Goal: Book appointment/travel/reservation

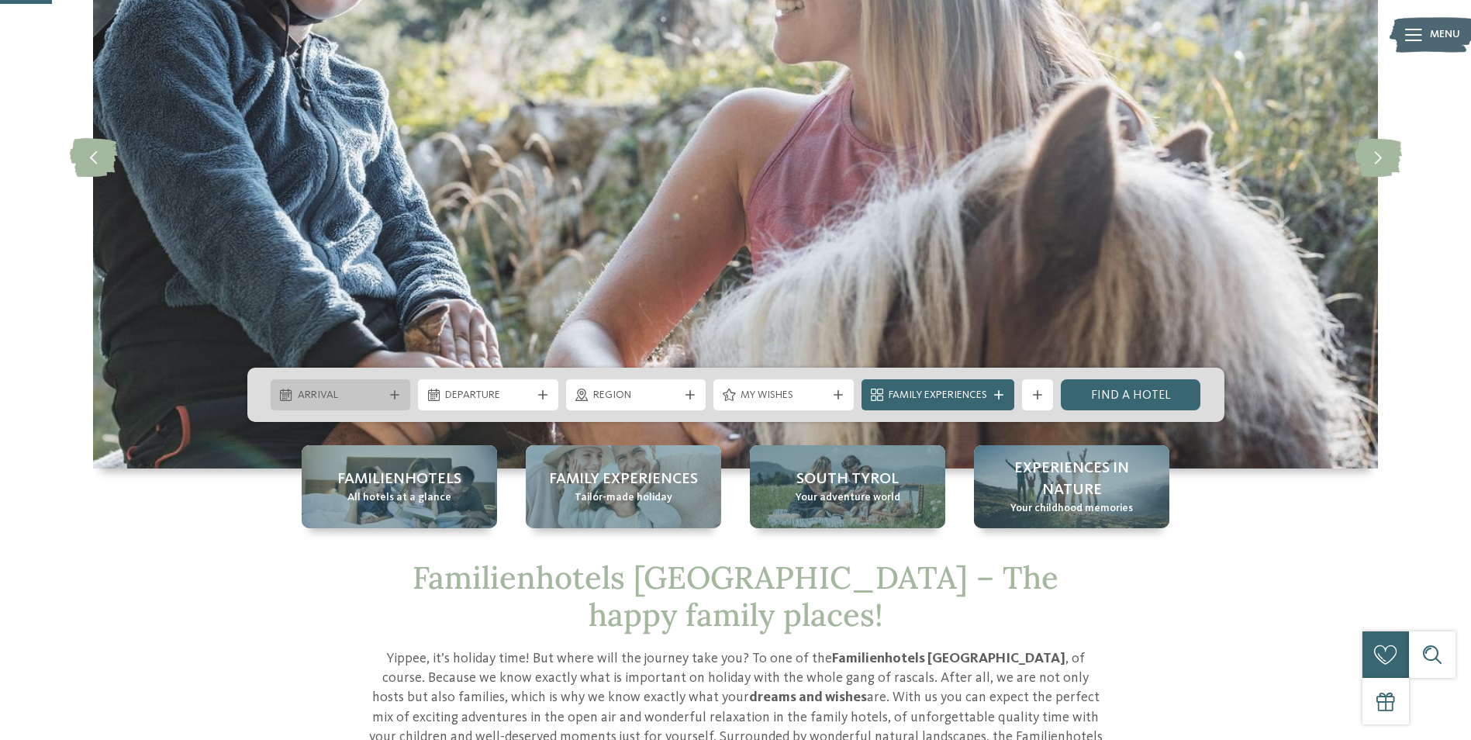
click at [388, 398] on div at bounding box center [395, 394] width 16 height 9
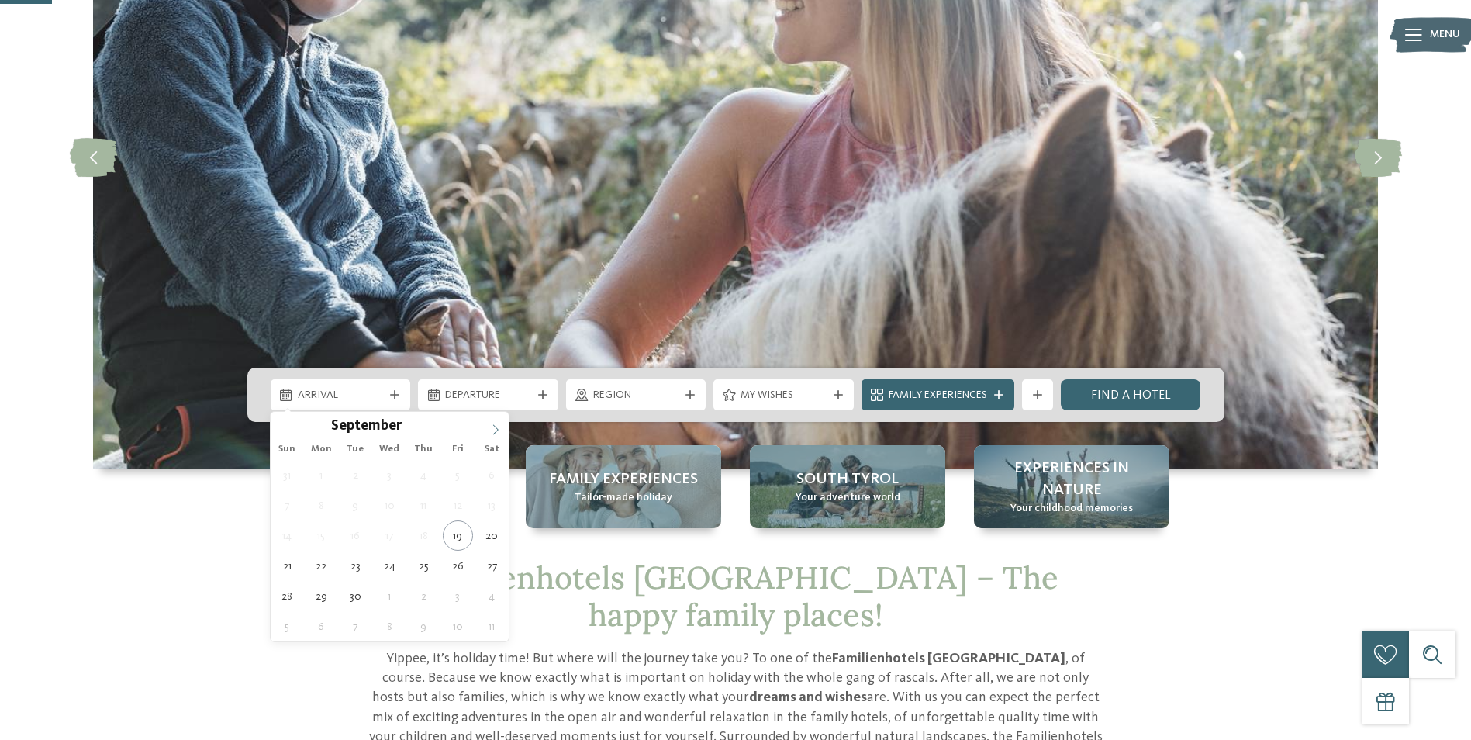
click at [491, 427] on icon at bounding box center [495, 429] width 11 height 11
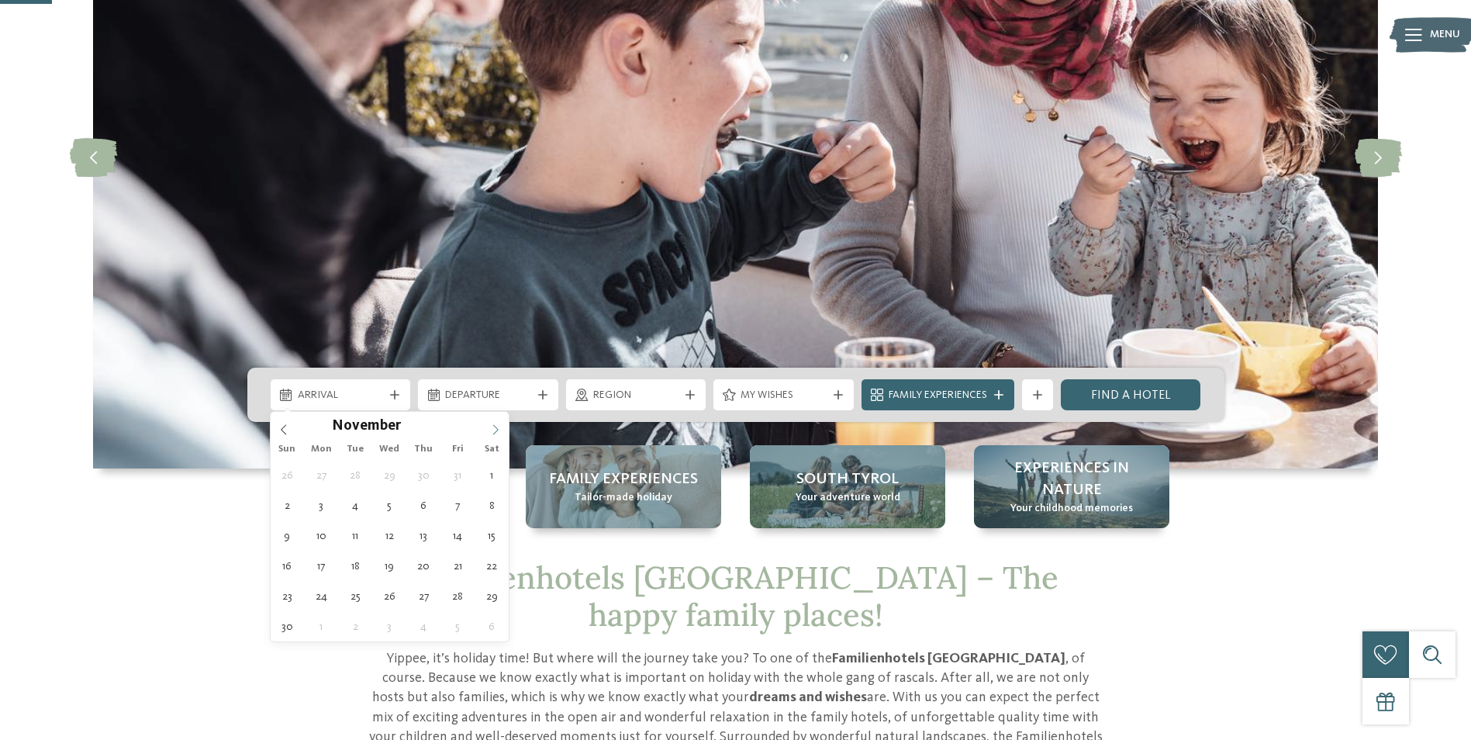
click at [491, 427] on icon at bounding box center [495, 429] width 11 height 11
type input "****"
click at [491, 427] on icon at bounding box center [495, 429] width 11 height 11
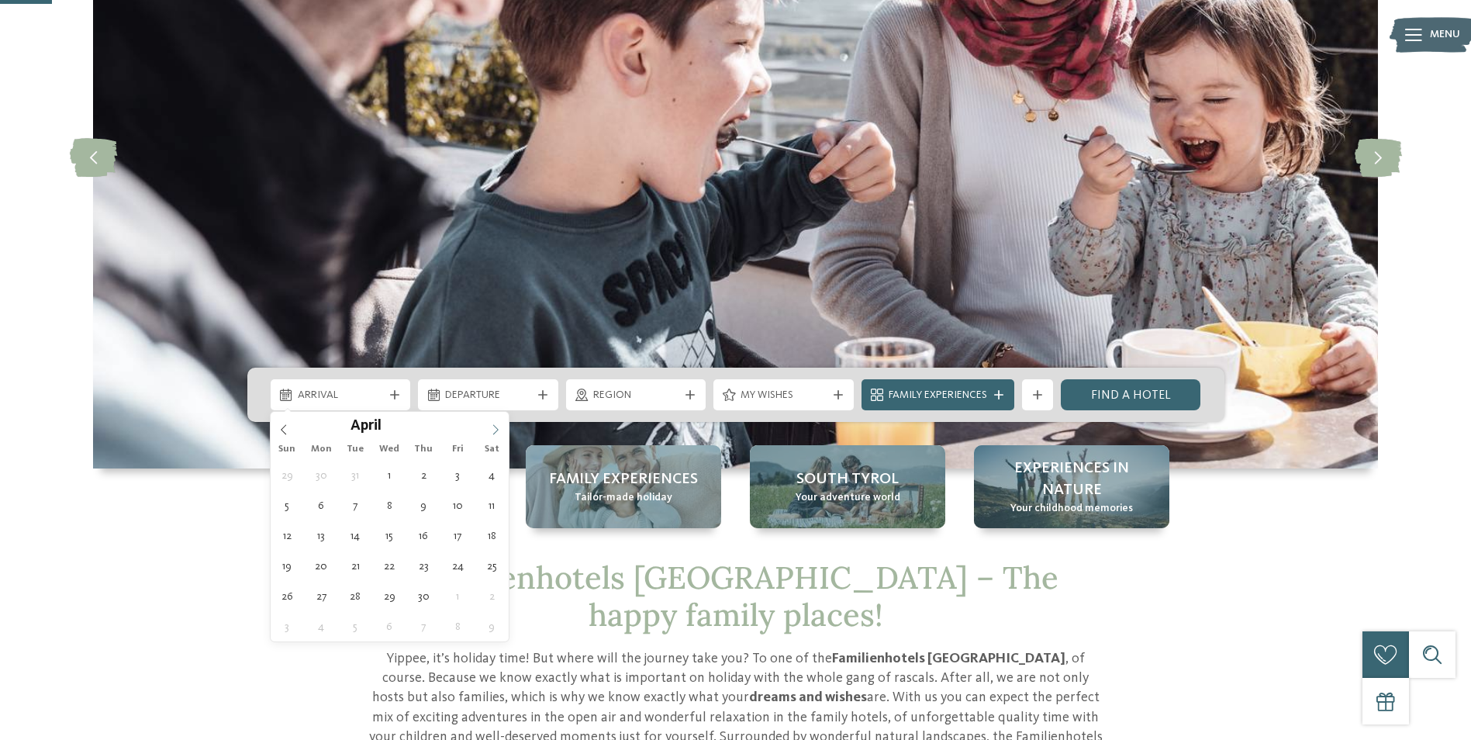
click at [491, 427] on icon at bounding box center [495, 429] width 11 height 11
click at [487, 430] on span at bounding box center [495, 425] width 26 height 26
type div "21.08.2026"
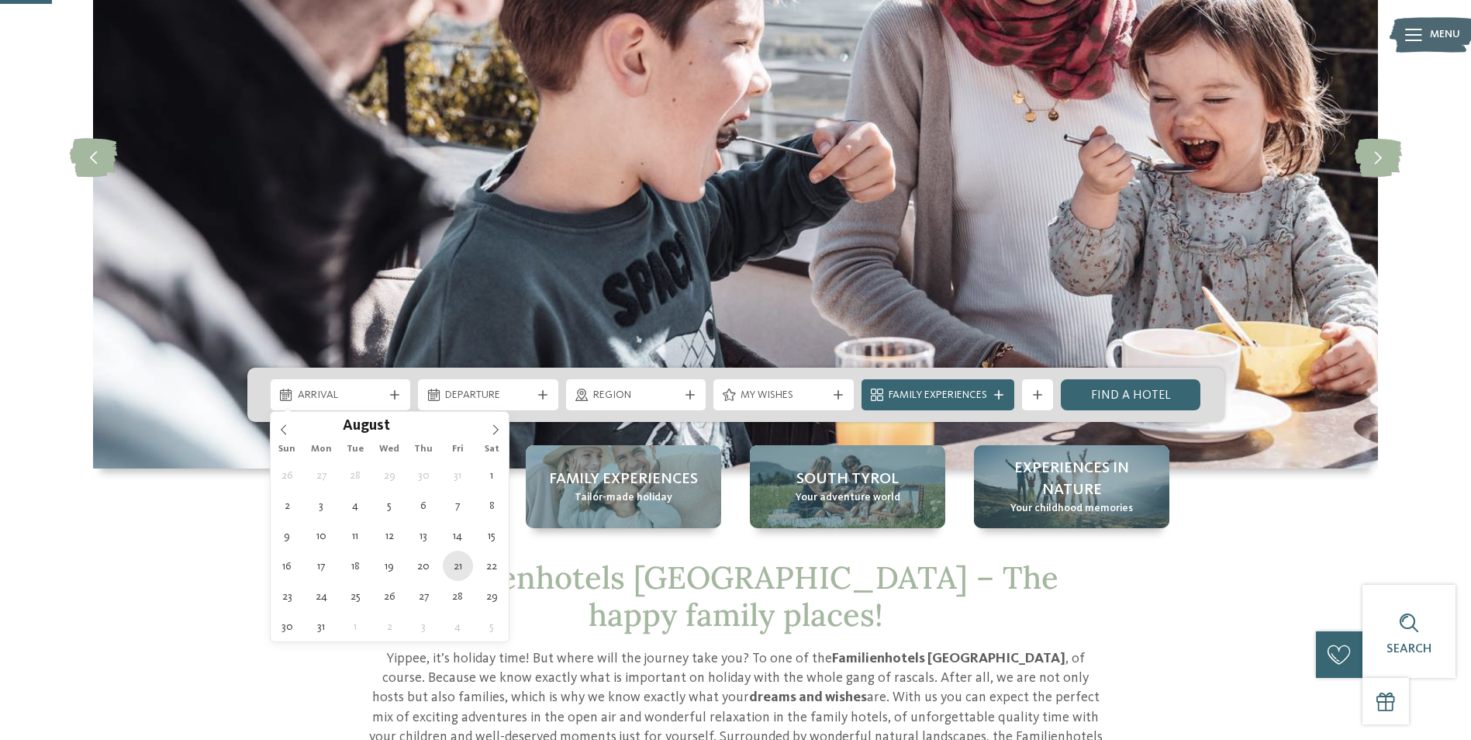
type input "****"
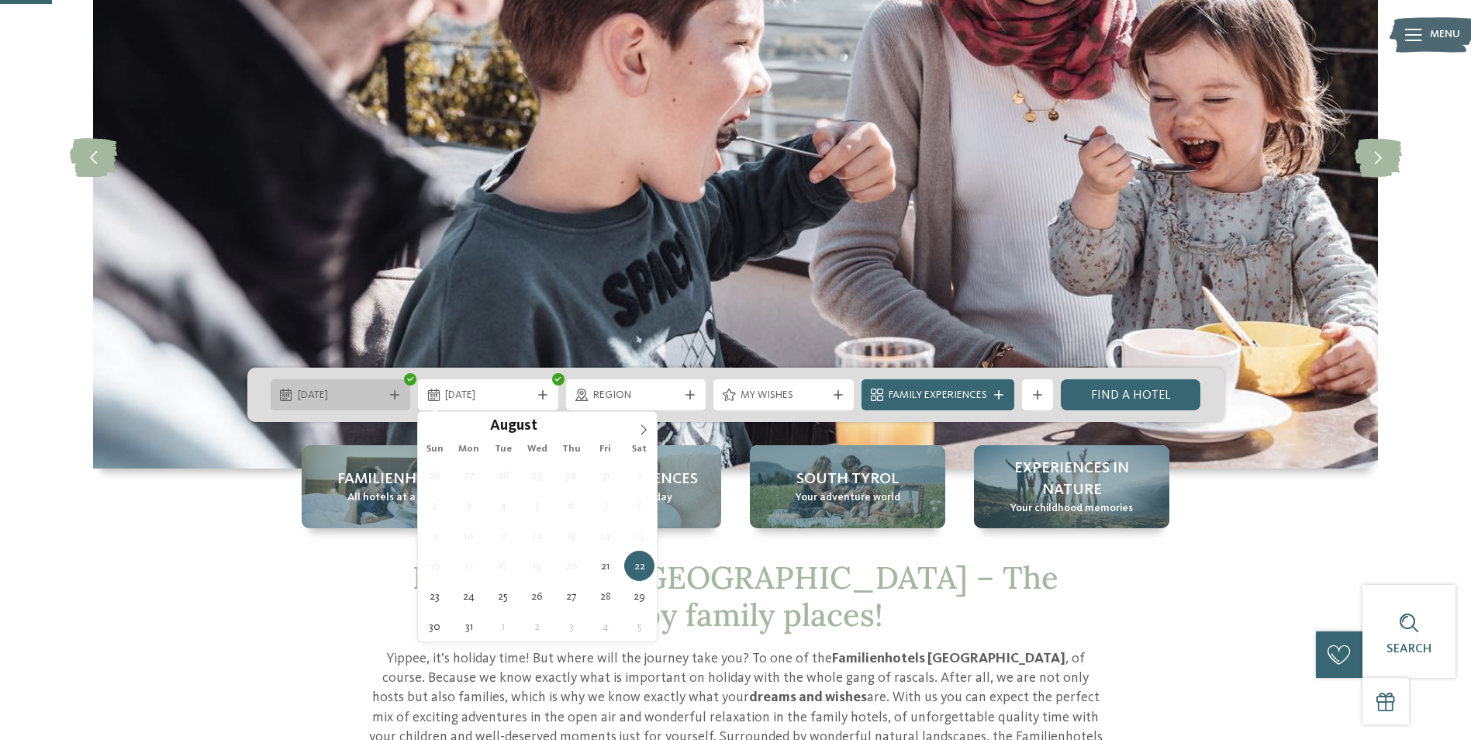
click at [363, 388] on span "21.08.2026" at bounding box center [341, 396] width 86 height 16
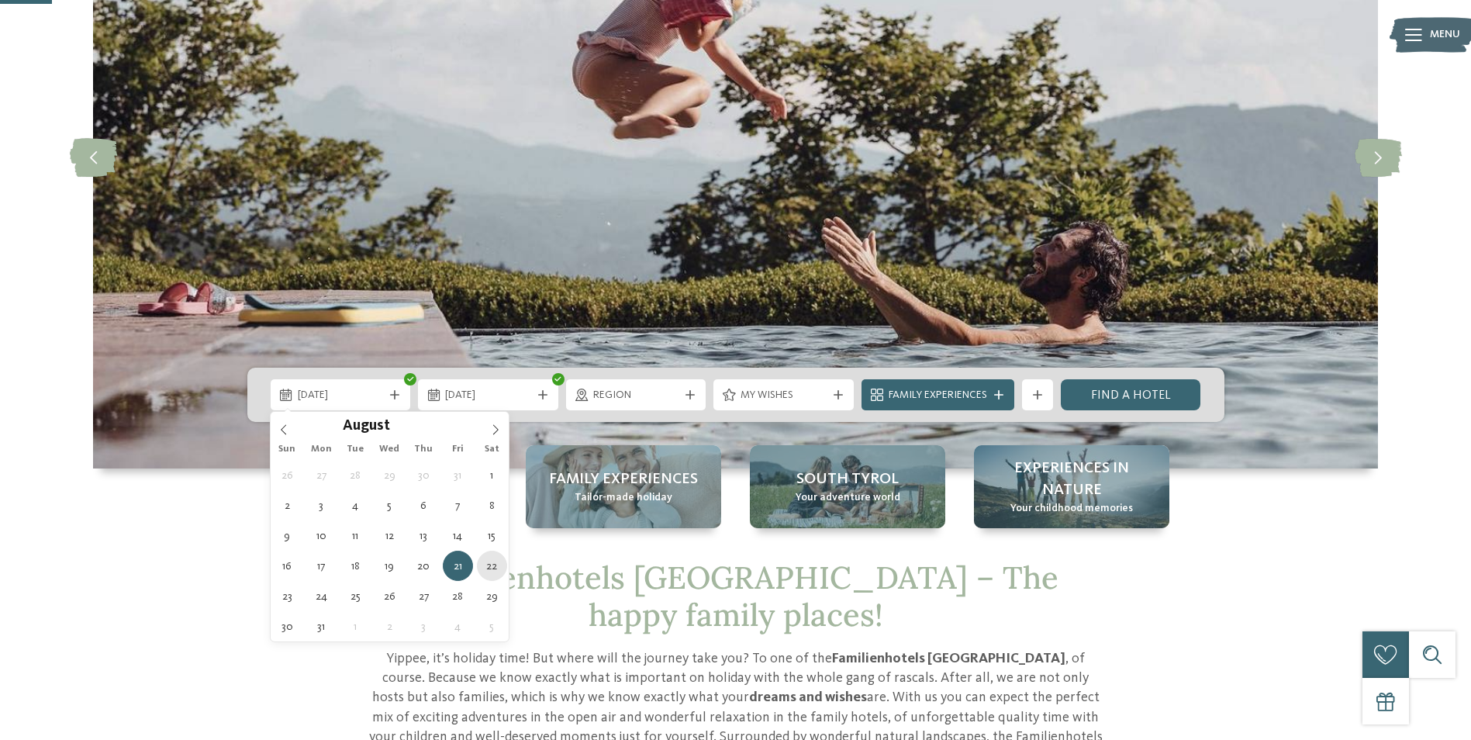
type div "22.08.2026"
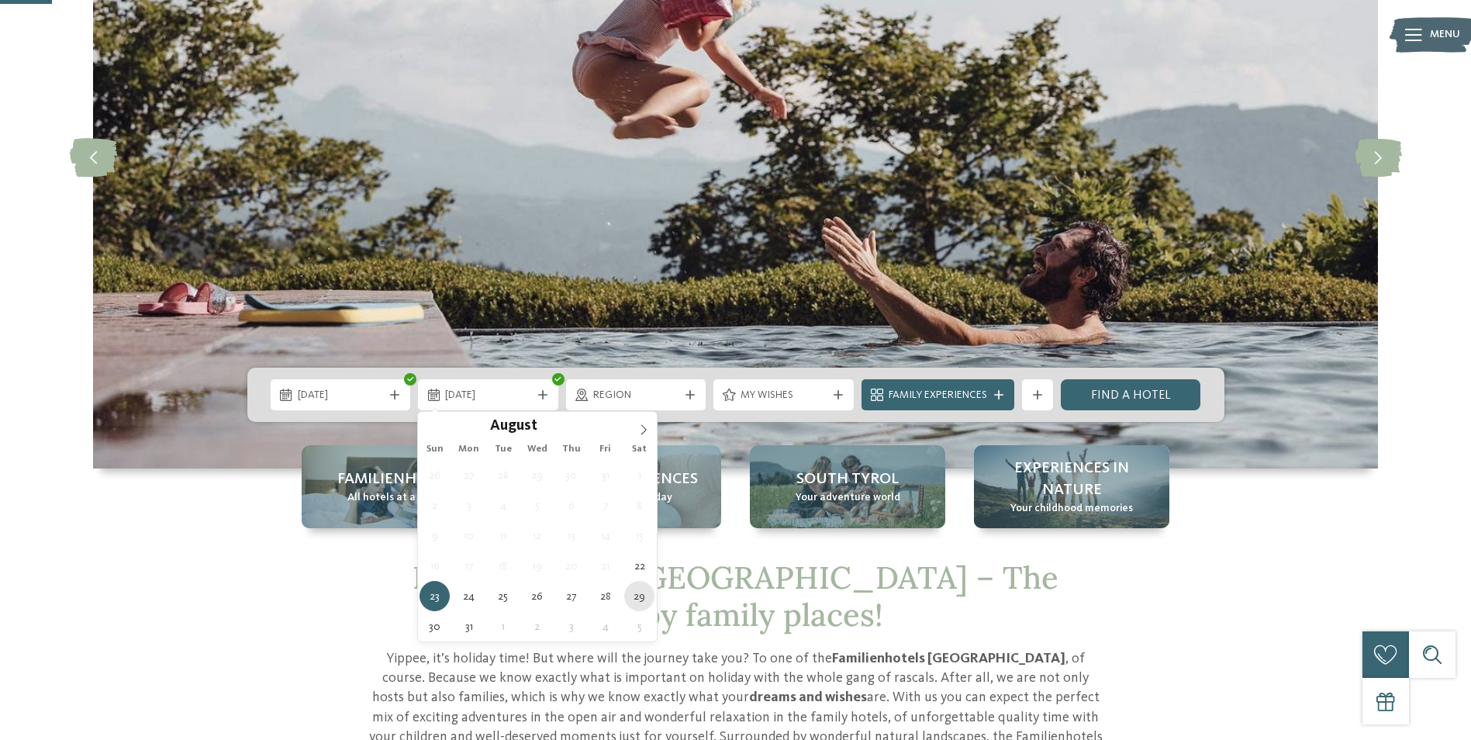
type div "29.08.2026"
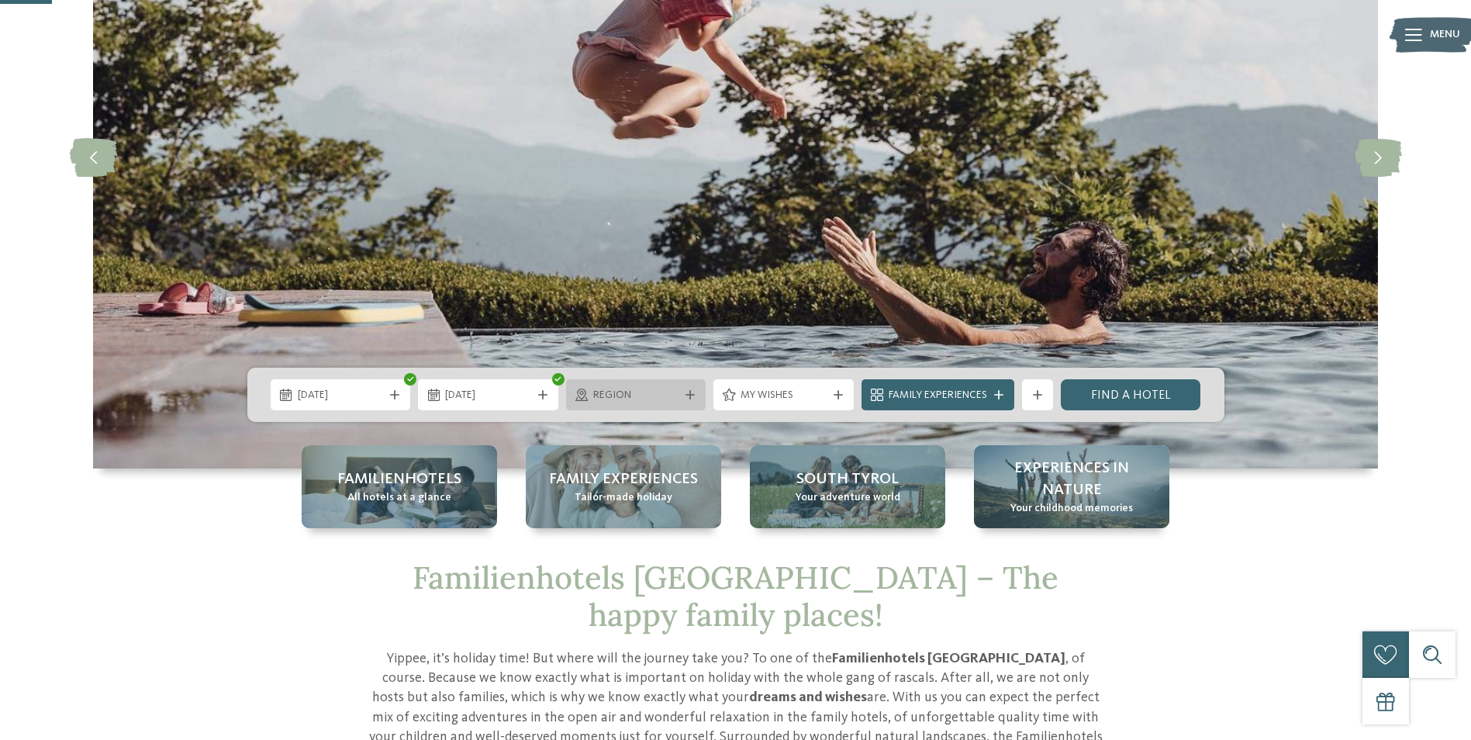
click at [651, 396] on span "Region" at bounding box center [636, 396] width 86 height 16
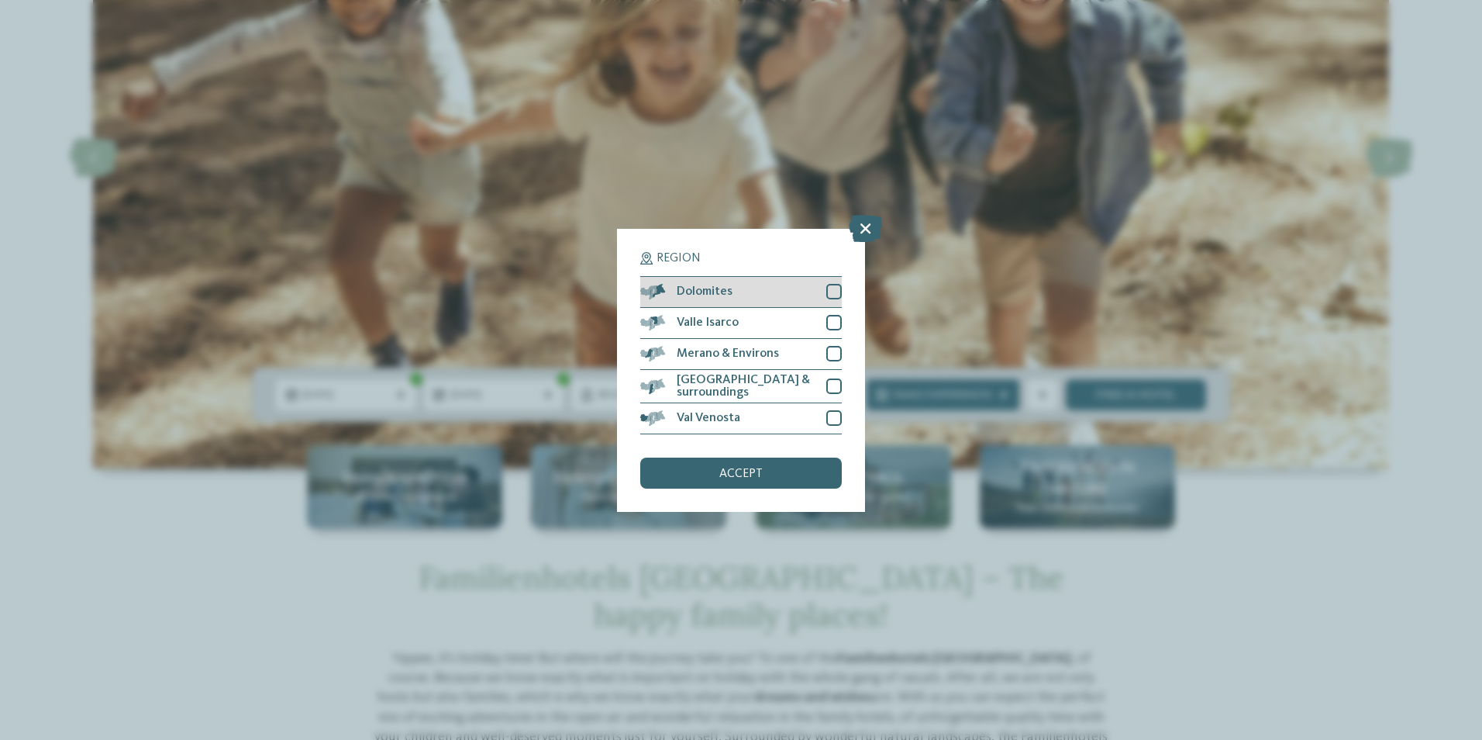
click at [838, 292] on div at bounding box center [834, 292] width 16 height 16
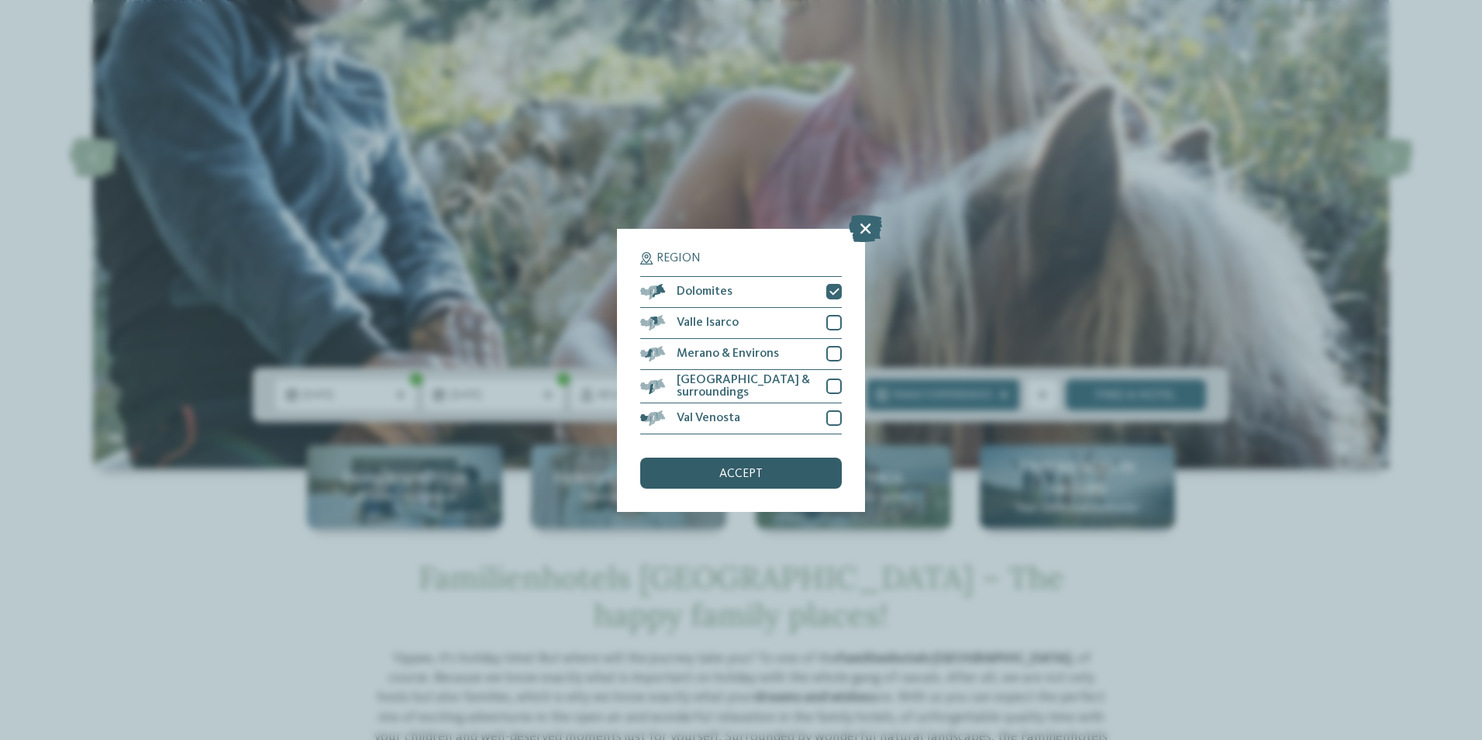
click at [779, 469] on div "accept" at bounding box center [741, 472] width 202 height 31
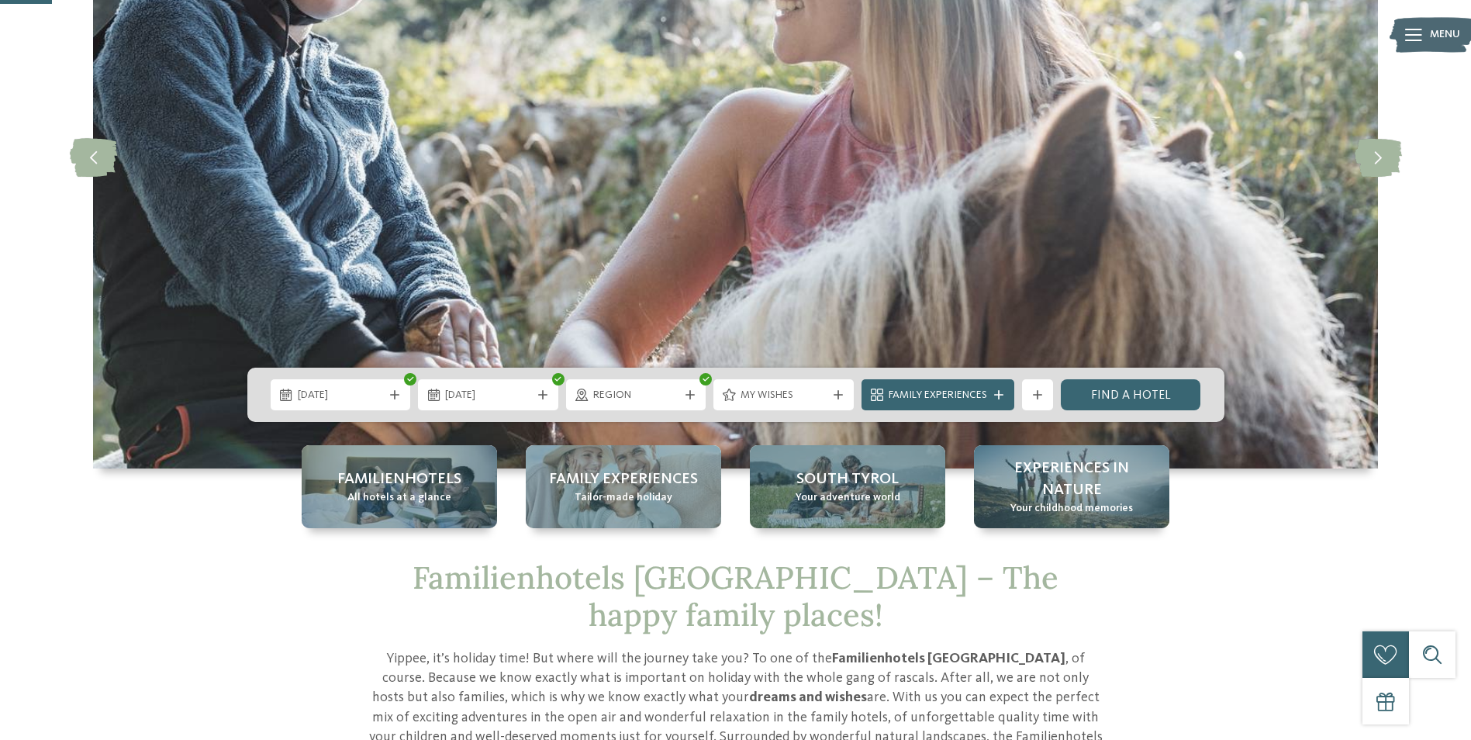
click at [661, 390] on span "Region" at bounding box center [636, 396] width 86 height 16
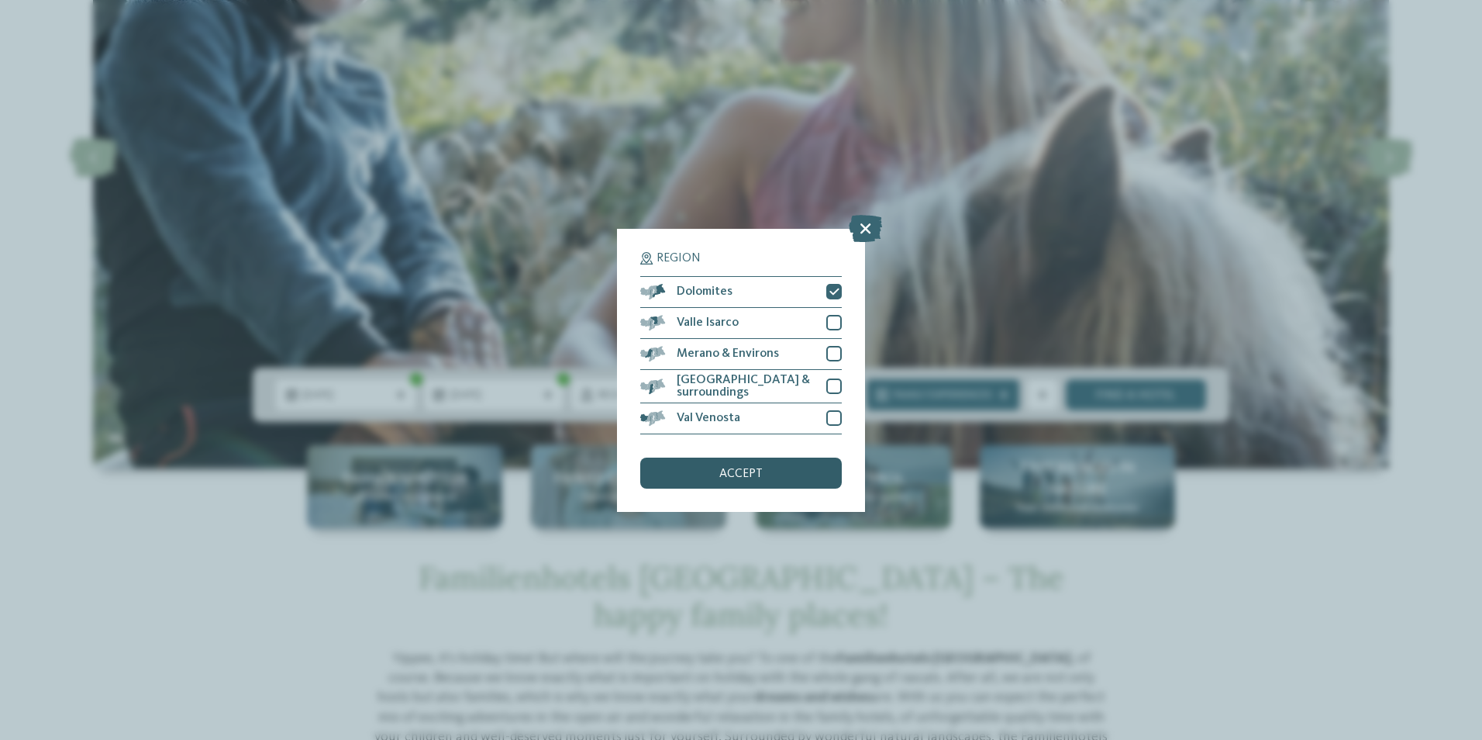
click at [765, 464] on div "accept" at bounding box center [741, 472] width 202 height 31
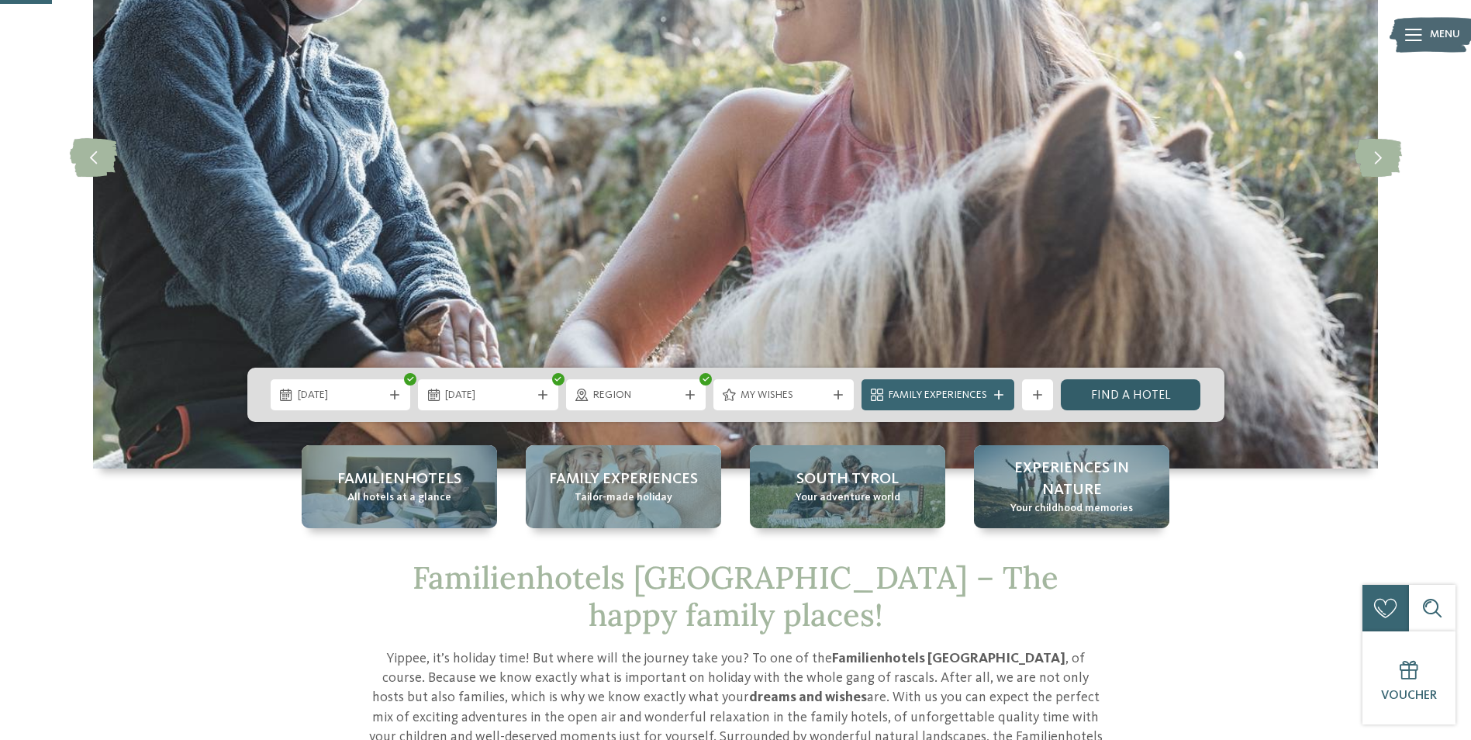
click at [1113, 393] on link "Find a hotel" at bounding box center [1131, 394] width 140 height 31
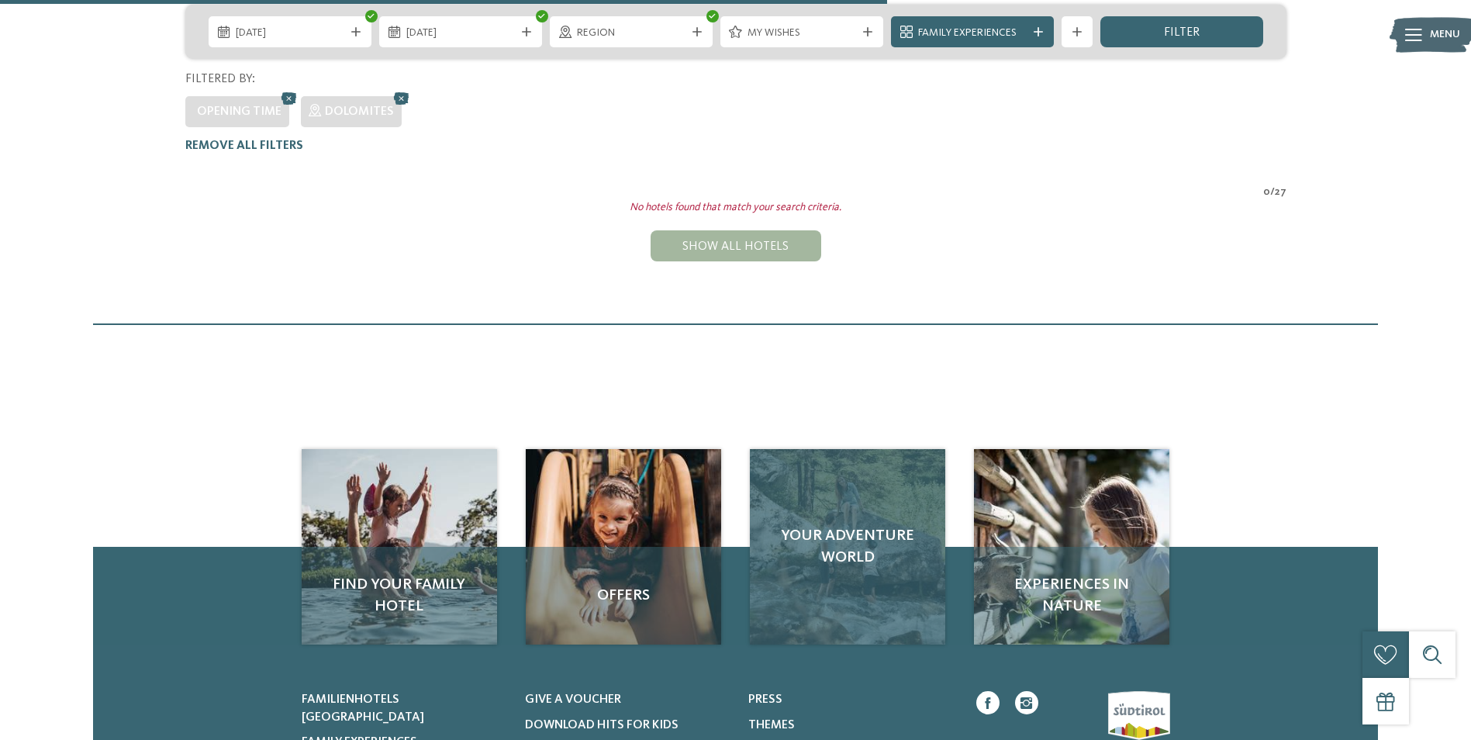
scroll to position [84, 0]
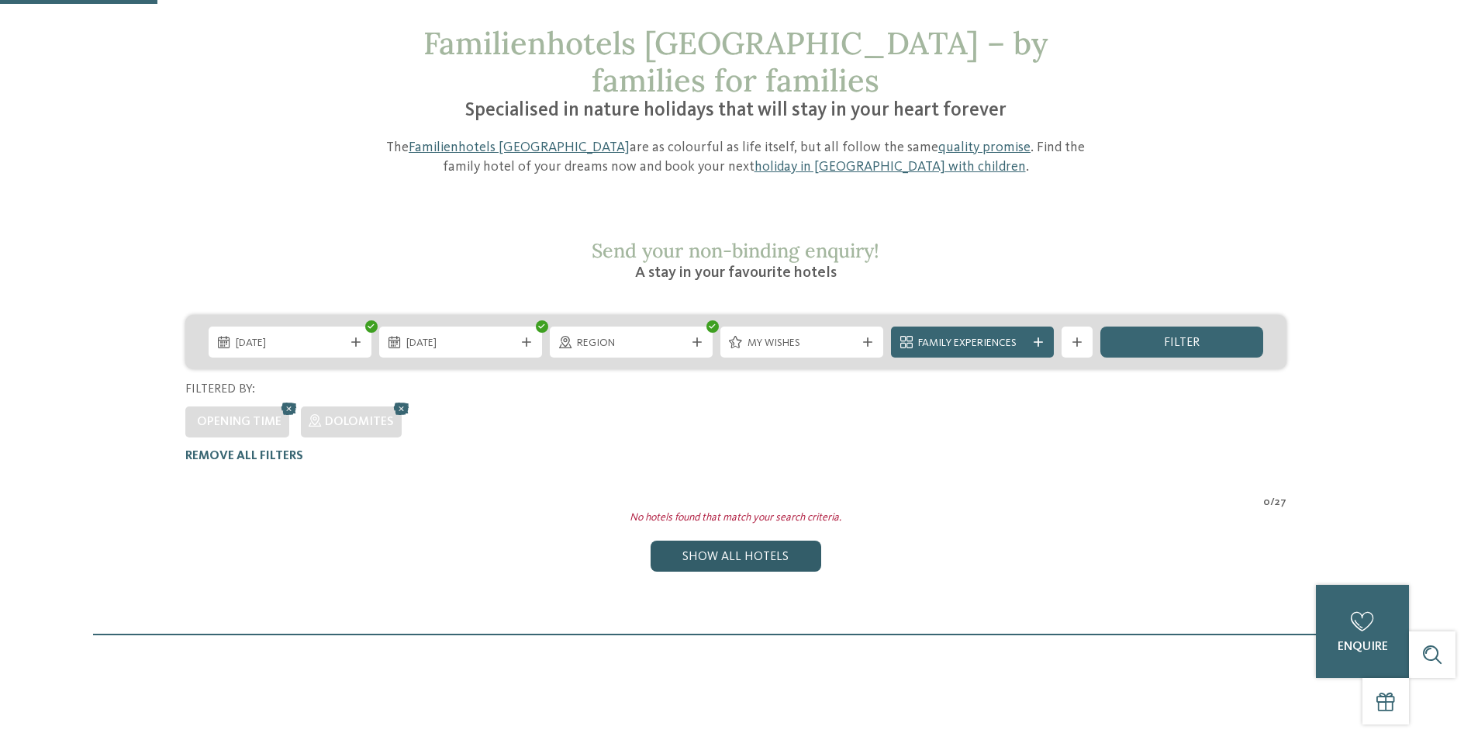
click at [745, 540] on div "Show all hotels" at bounding box center [735, 555] width 171 height 31
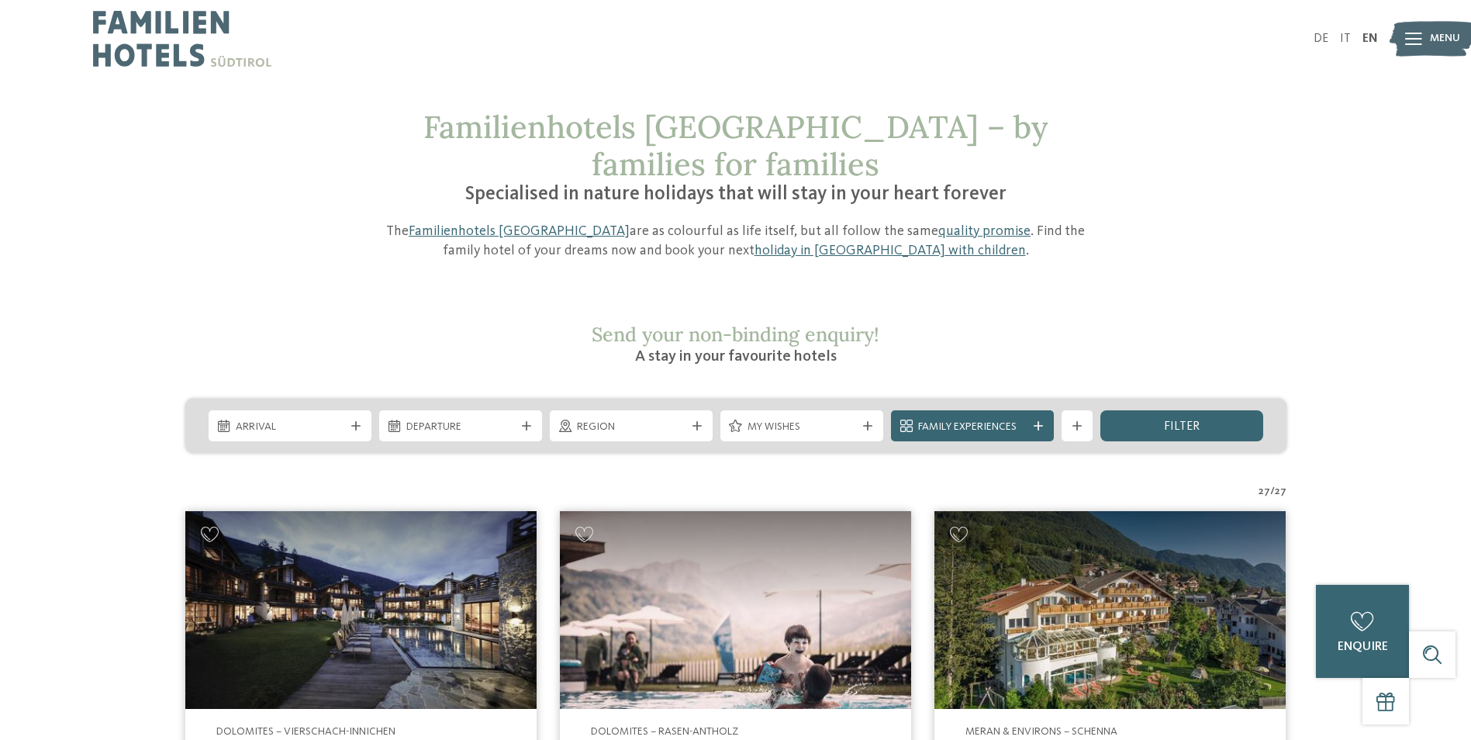
scroll to position [310, 0]
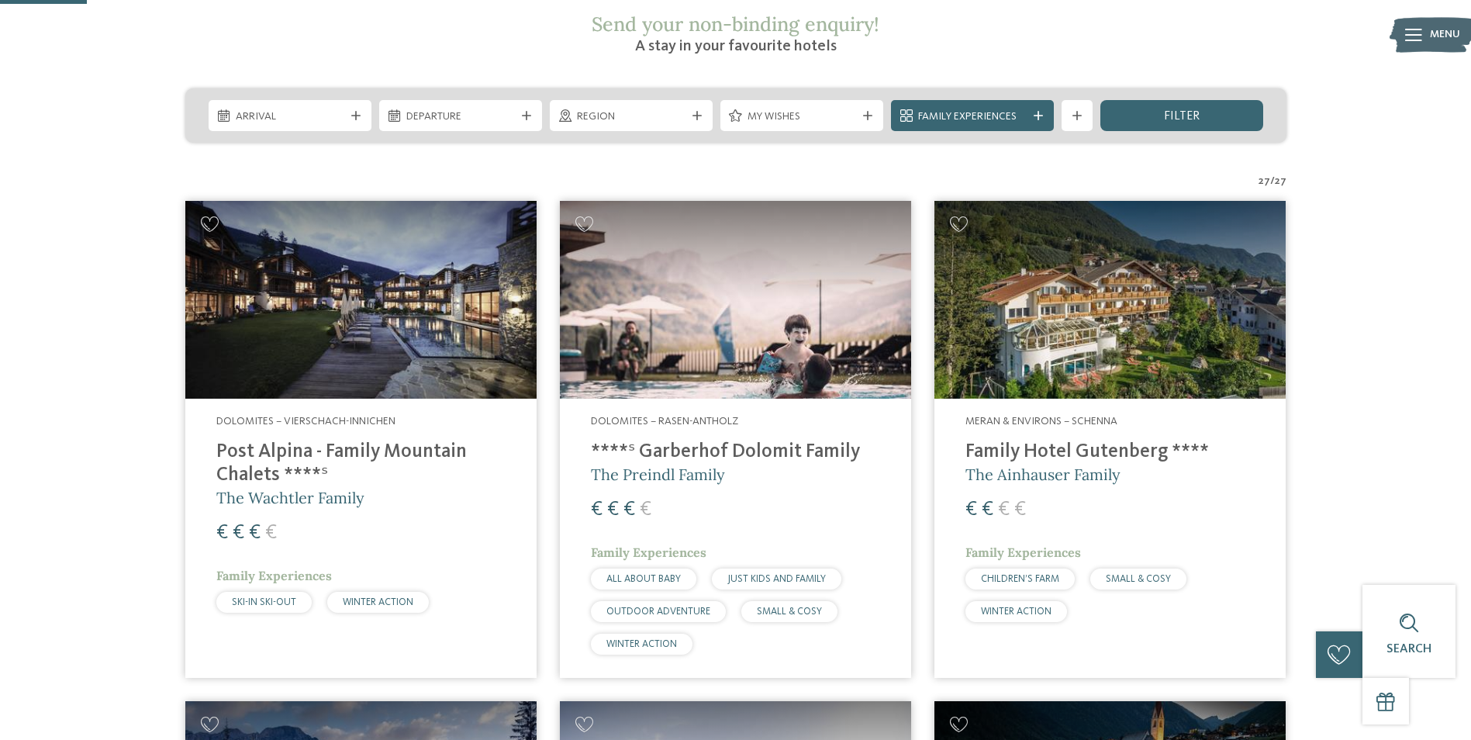
click at [793, 440] on h4 "****ˢ Garberhof Dolomit Family" at bounding box center [735, 451] width 289 height 23
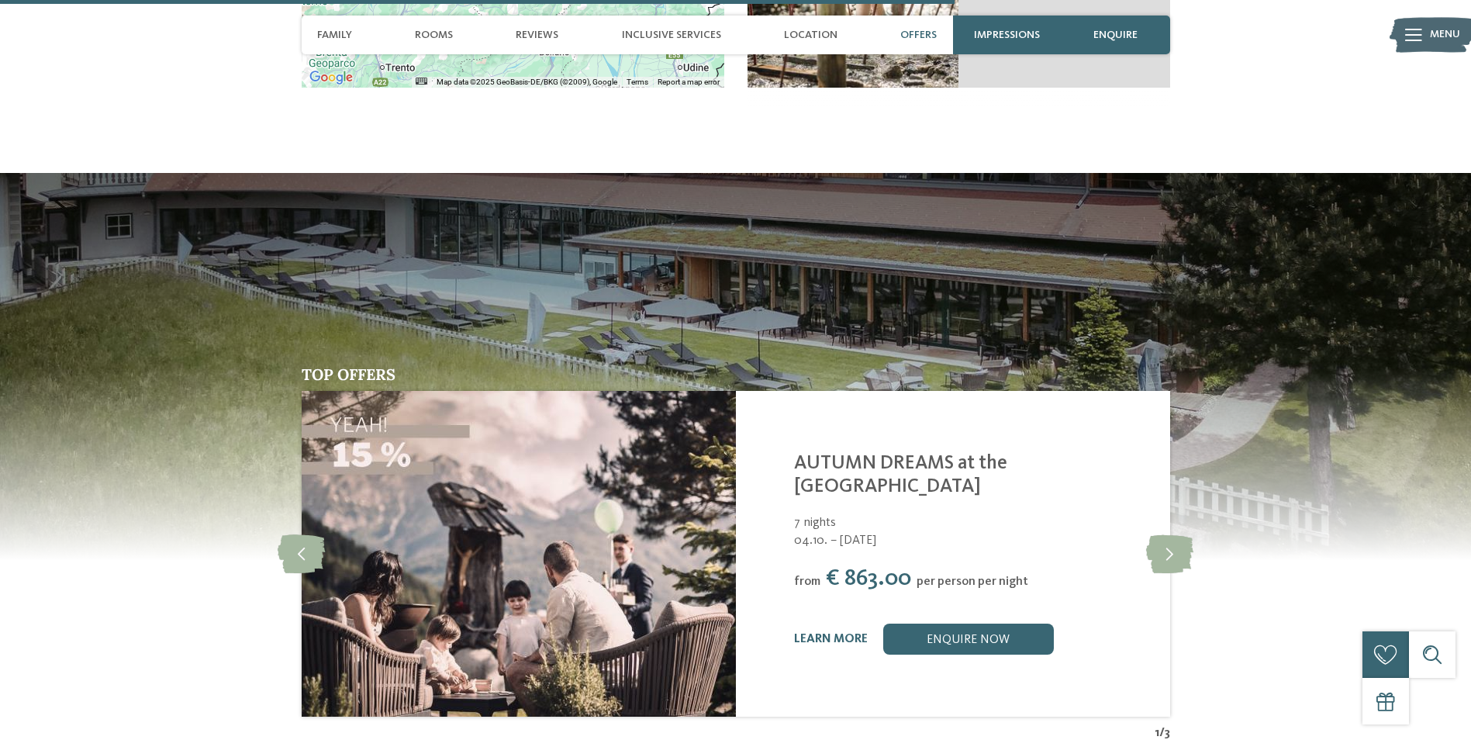
scroll to position [3876, 0]
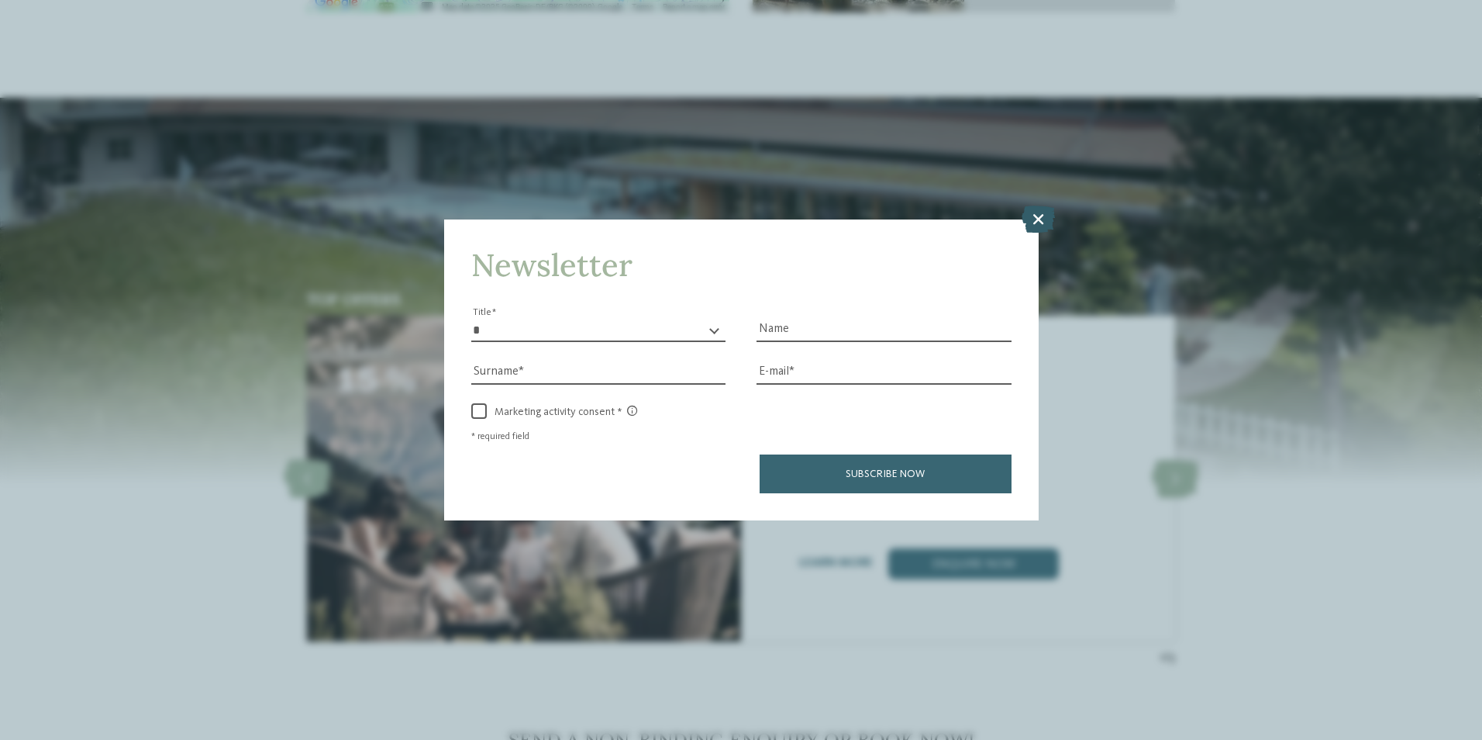
click at [1040, 224] on icon at bounding box center [1038, 218] width 33 height 27
